Goal: Navigation & Orientation: Find specific page/section

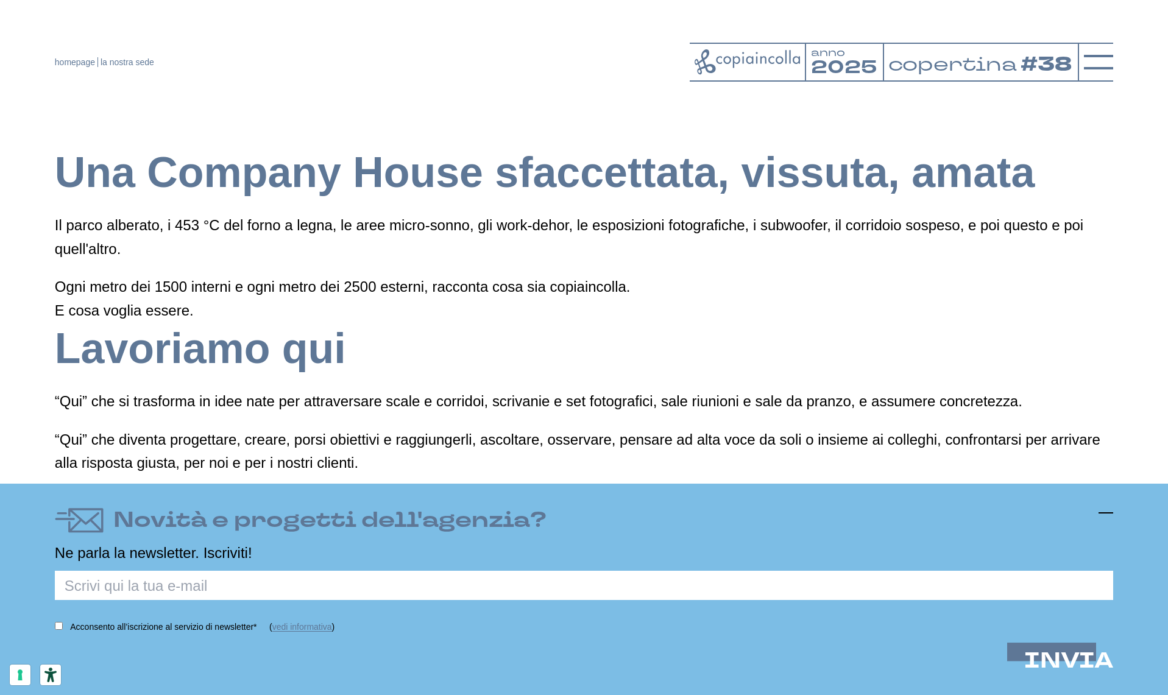
click at [1105, 511] on icon at bounding box center [1106, 513] width 15 height 15
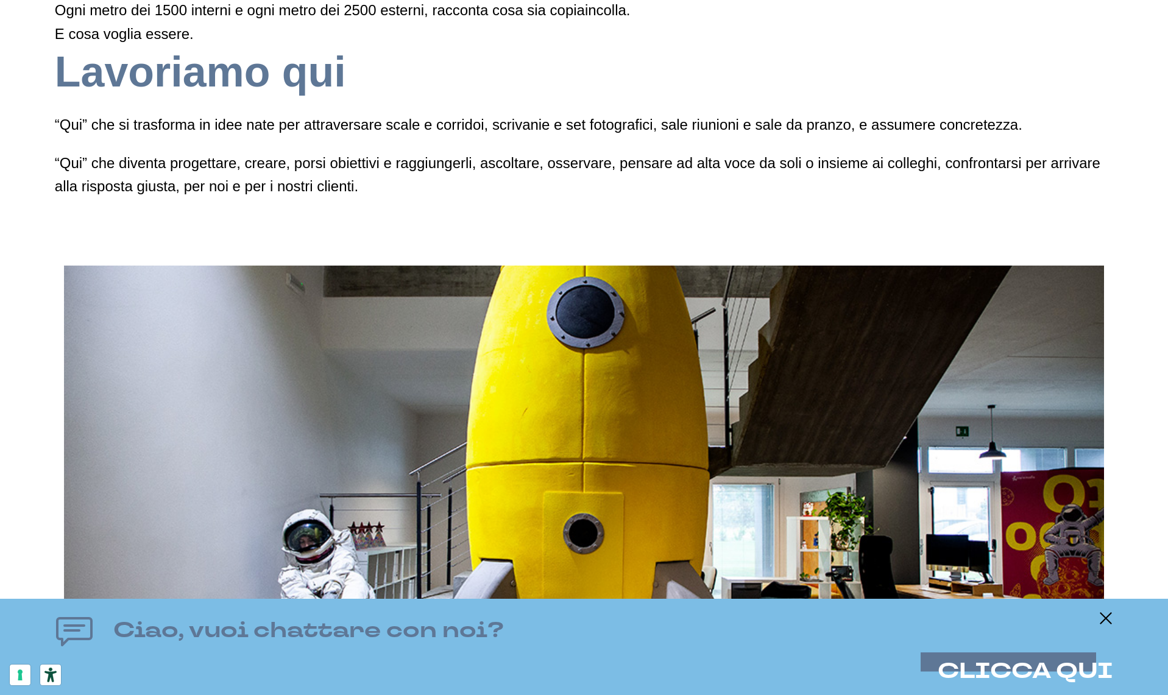
scroll to position [277, 0]
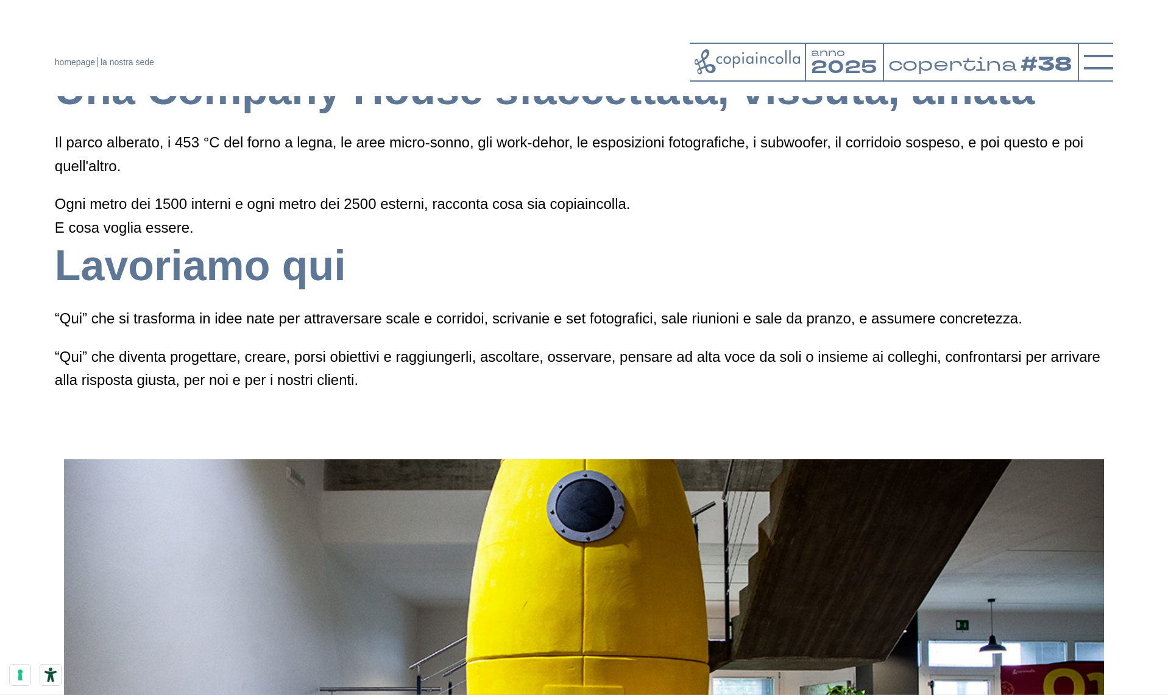
scroll to position [82, 0]
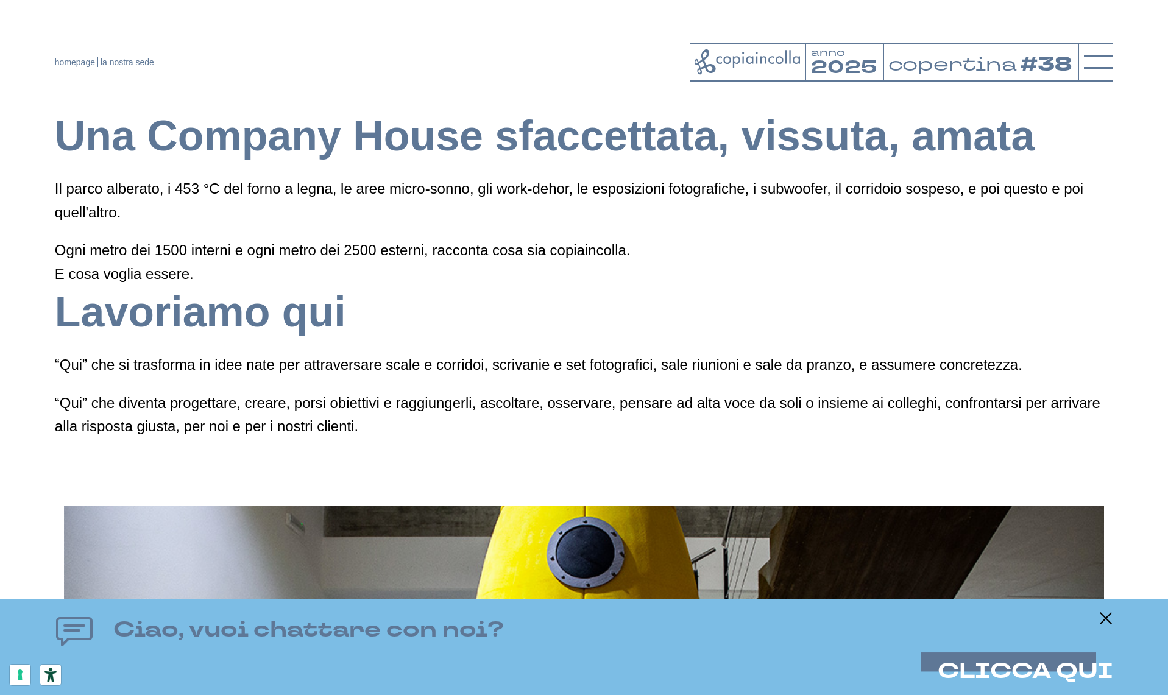
scroll to position [36, 0]
